Goal: Find specific page/section: Find specific page/section

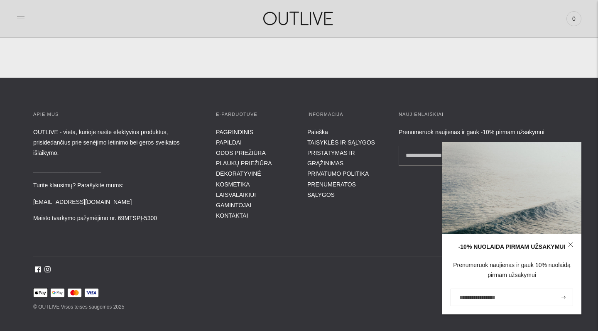
scroll to position [2983, 0]
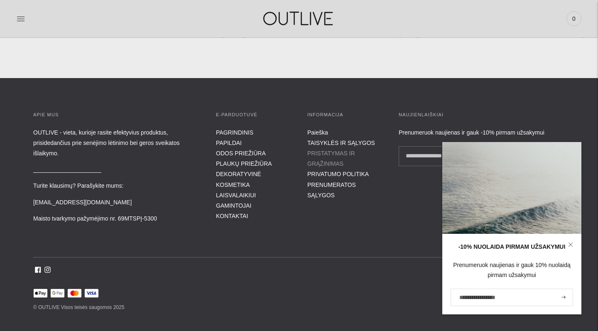
click at [323, 150] on link "PRISTATYMAS IR GRĄŽINIMAS" at bounding box center [331, 158] width 48 height 17
click at [326, 171] on link "PRIVATUMO POLITIKA" at bounding box center [337, 174] width 61 height 7
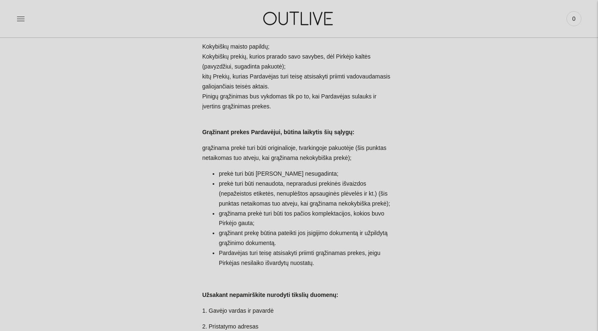
scroll to position [458, 0]
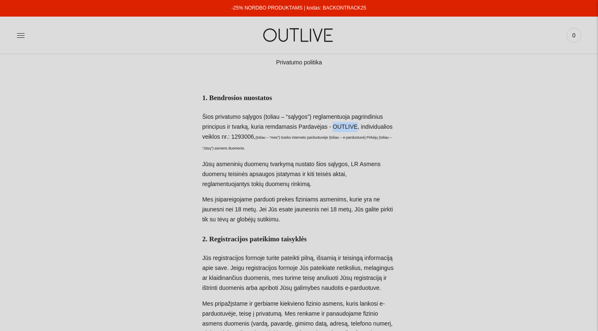
drag, startPoint x: 323, startPoint y: 127, endPoint x: 299, endPoint y: 126, distance: 24.5
click at [299, 126] on p "Šios privatumo sąlygos (toliau – “sąlygos”) reglamentuoja pagrindinius principu…" at bounding box center [299, 133] width 194 height 42
copy p "OUTLIVE"
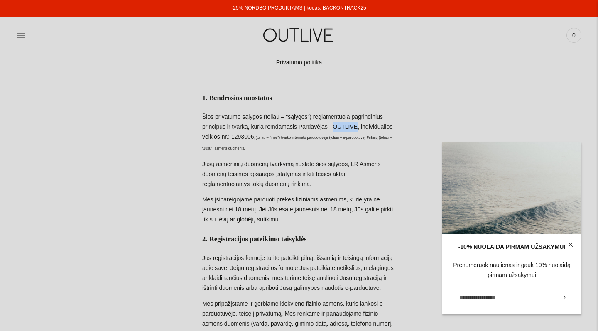
click at [22, 35] on icon at bounding box center [20, 35] width 7 height 4
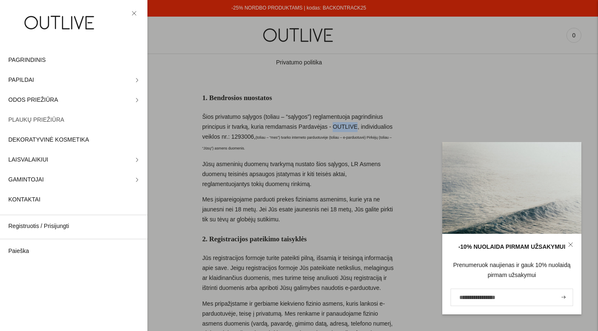
click at [33, 118] on span "PLAUKŲ PRIEŽIŪRA" at bounding box center [36, 120] width 56 height 10
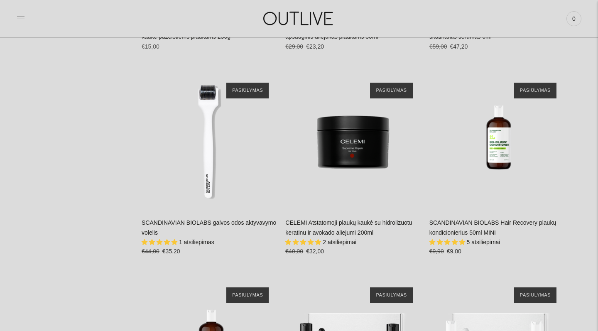
scroll to position [855, 0]
